Goal: Find specific fact: Find specific page/section

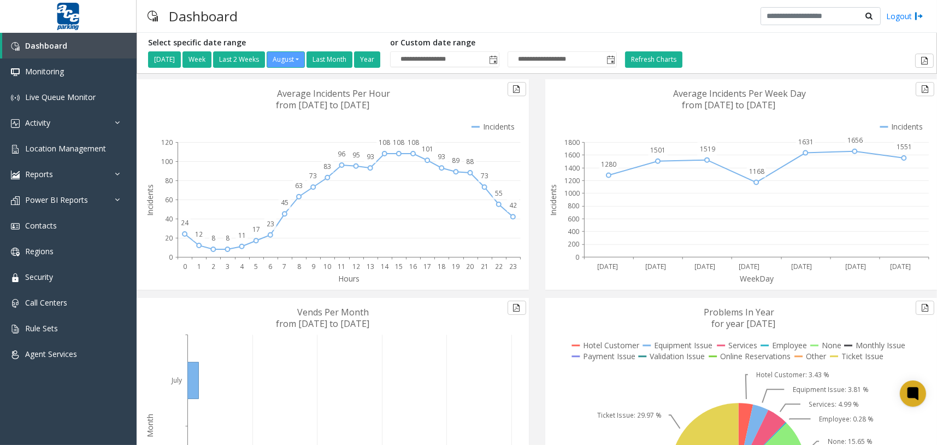
click at [867, 41] on div "**********" at bounding box center [537, 53] width 794 height 30
click at [107, 152] on link "Location Management" at bounding box center [68, 148] width 137 height 26
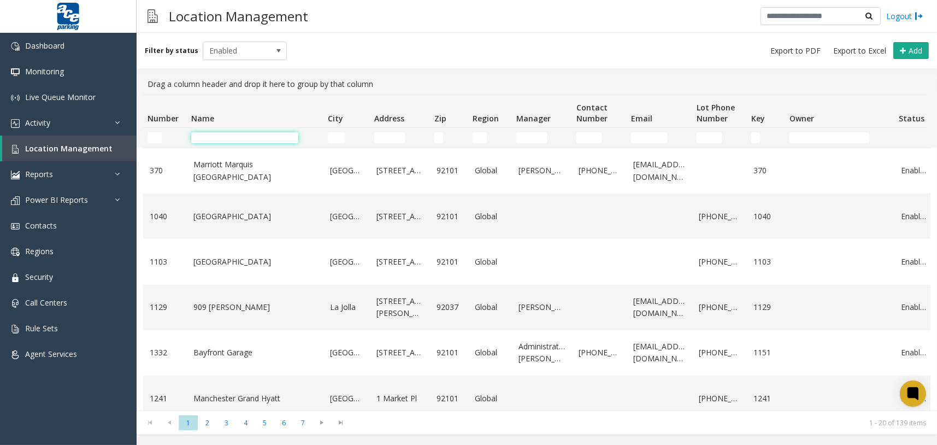
click at [232, 136] on input "Name Filter" at bounding box center [244, 137] width 107 height 11
click at [262, 137] on input "Name Filter" at bounding box center [244, 137] width 107 height 11
click at [441, 34] on div "Filter by status Enabled Add" at bounding box center [537, 51] width 800 height 36
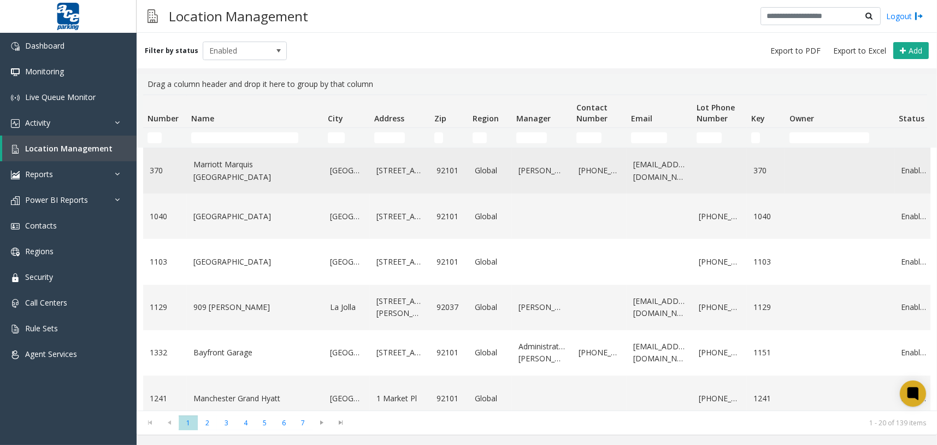
click at [232, 167] on link "Marriott Marquis [GEOGRAPHIC_DATA]" at bounding box center [254, 170] width 123 height 25
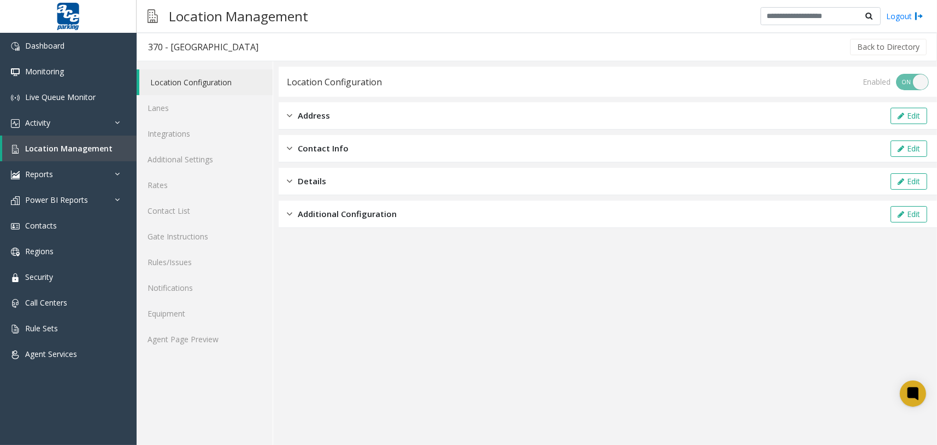
click at [310, 211] on span "Additional Configuration" at bounding box center [347, 214] width 99 height 13
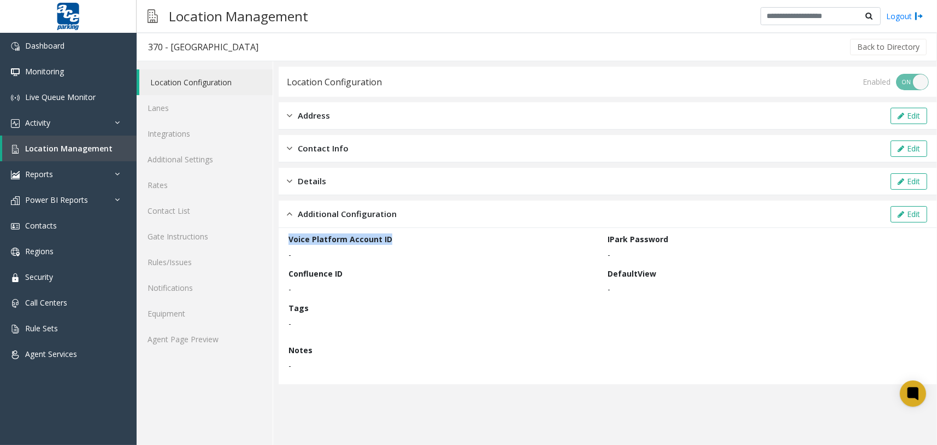
drag, startPoint x: 392, startPoint y: 237, endPoint x: 288, endPoint y: 236, distance: 103.3
click at [288, 236] on div "Voice Platform Account ID -" at bounding box center [448, 246] width 320 height 27
copy label "Voice Platform Account ID"
